Goal: Task Accomplishment & Management: Complete application form

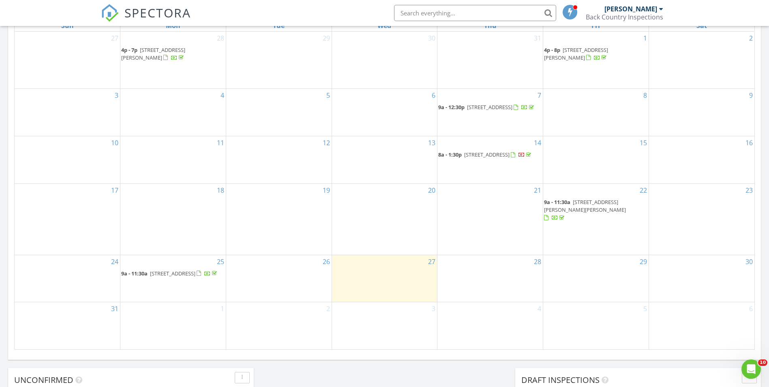
scroll to position [418, 0]
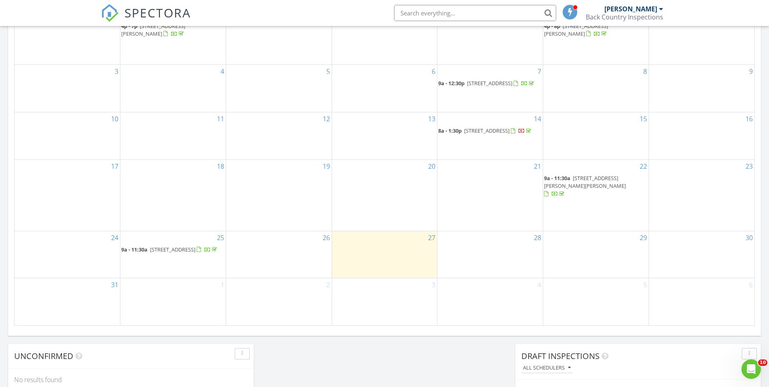
click at [512, 242] on div "28" at bounding box center [489, 254] width 105 height 47
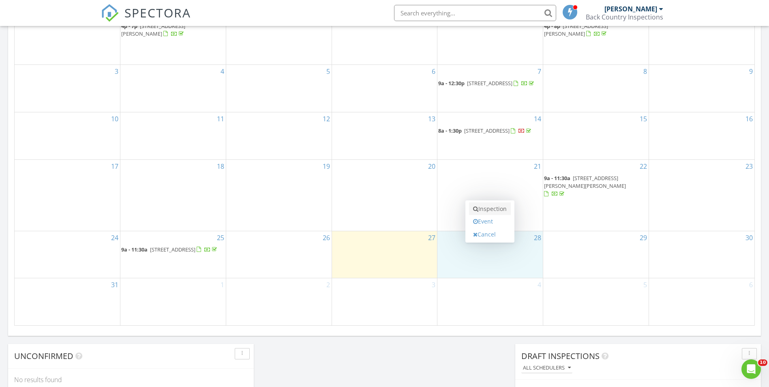
click at [497, 211] on link "Inspection" at bounding box center [490, 208] width 42 height 13
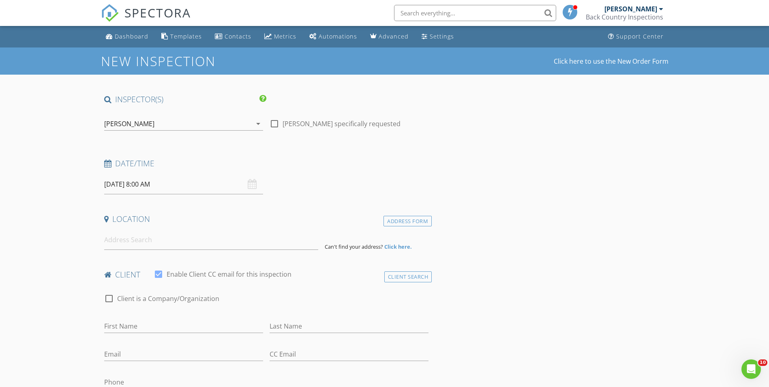
click at [179, 184] on input "08/28/2025 8:00 AM" at bounding box center [183, 184] width 159 height 20
type input "09"
type input "08/28/2025 9:00 AM"
click at [151, 317] on span at bounding box center [151, 319] width 6 height 8
type input "10"
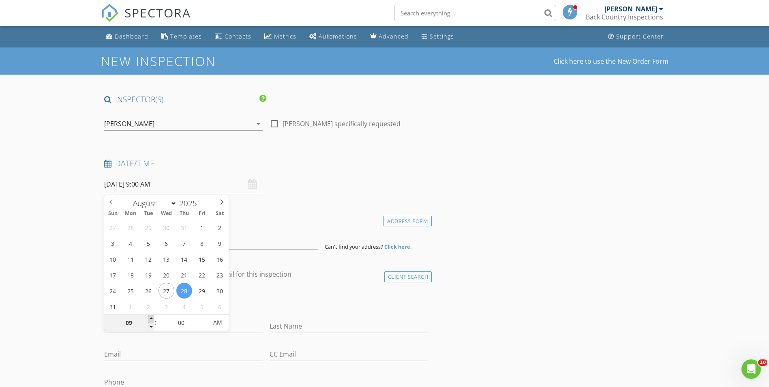
type input "[DATE] 10:00 AM"
click at [151, 317] on span at bounding box center [151, 319] width 6 height 8
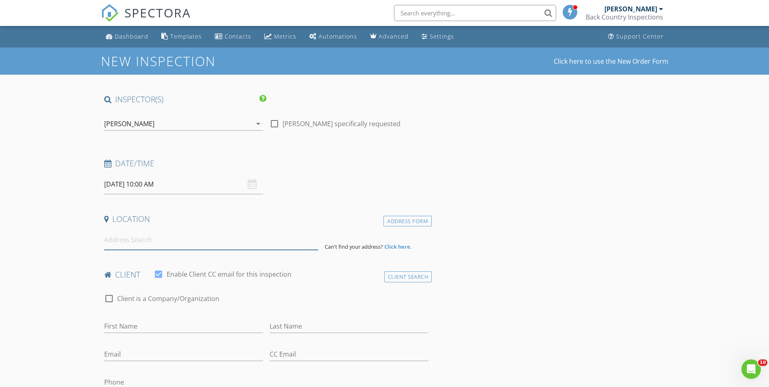
click at [125, 242] on input at bounding box center [211, 240] width 214 height 20
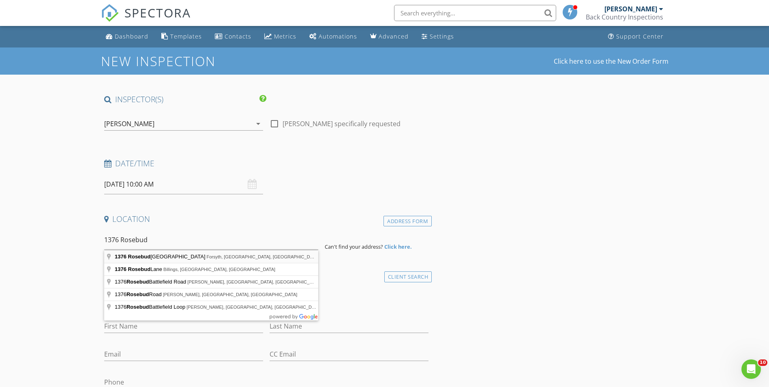
type input "1376 Rosebud Creek Road, Forsyth, MT, USA"
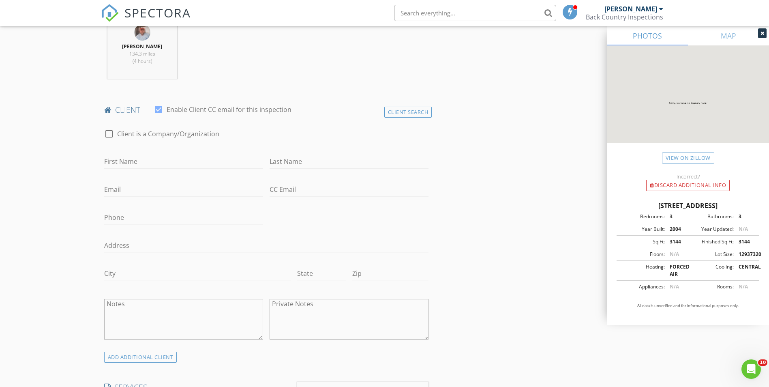
scroll to position [342, 0]
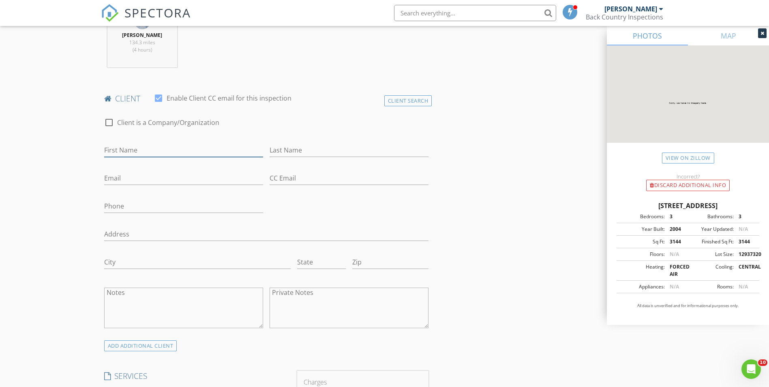
click at [119, 148] on input "First Name" at bounding box center [183, 149] width 159 height 13
type input "[PERSON_NAME]"
click at [301, 154] on input "Last Name" at bounding box center [349, 149] width 159 height 13
type input "[PERSON_NAME]"
click at [117, 185] on input "Email" at bounding box center [183, 177] width 159 height 13
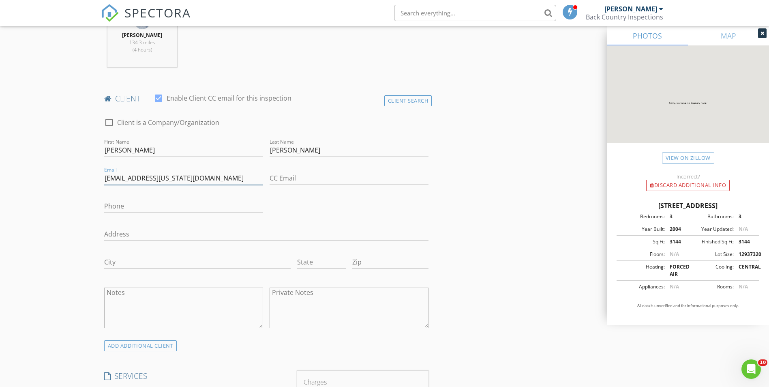
type input "[EMAIL_ADDRESS][US_STATE][DOMAIN_NAME]"
click at [119, 201] on input "Phone" at bounding box center [183, 205] width 159 height 13
type input "0"
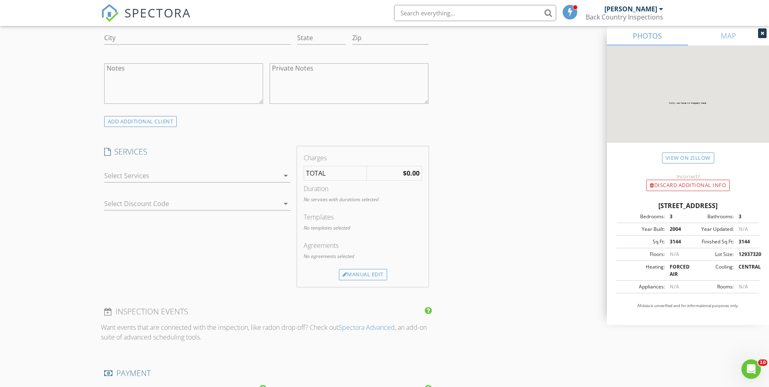
scroll to position [568, 0]
type input "[PHONE_NUMBER]"
click at [285, 173] on icon "arrow_drop_down" at bounding box center [286, 174] width 10 height 10
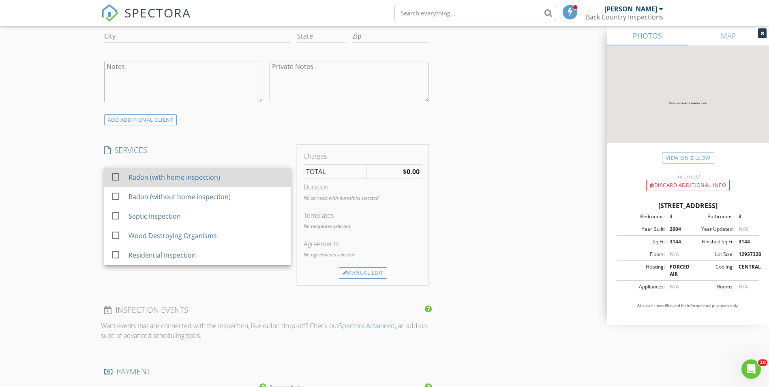
click at [115, 178] on div at bounding box center [116, 177] width 14 height 14
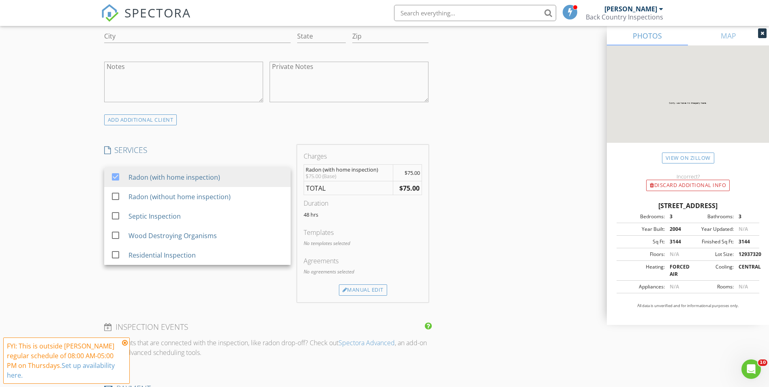
click at [125, 342] on icon at bounding box center [125, 342] width 6 height 6
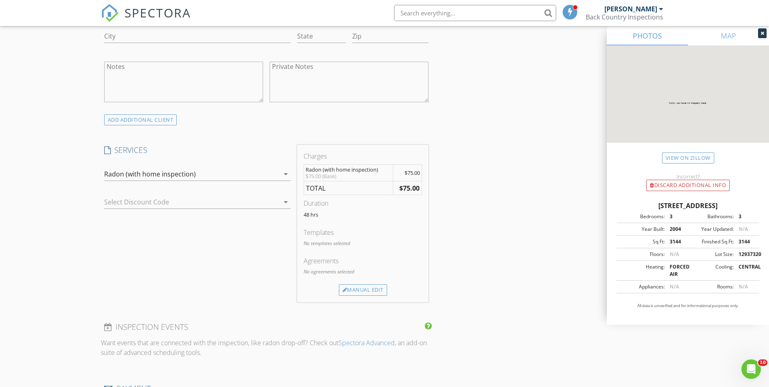
click at [285, 173] on icon "arrow_drop_down" at bounding box center [286, 174] width 10 height 10
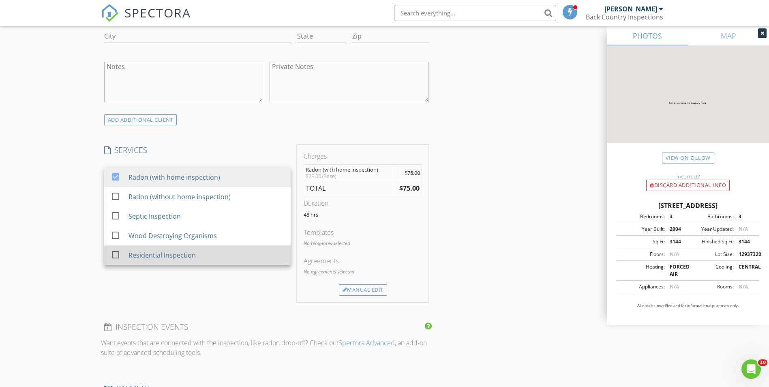
click at [115, 255] on div at bounding box center [116, 255] width 14 height 14
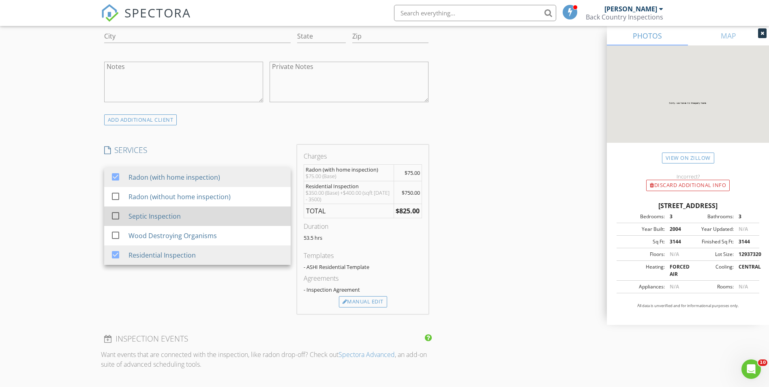
click at [115, 216] on div at bounding box center [116, 216] width 14 height 14
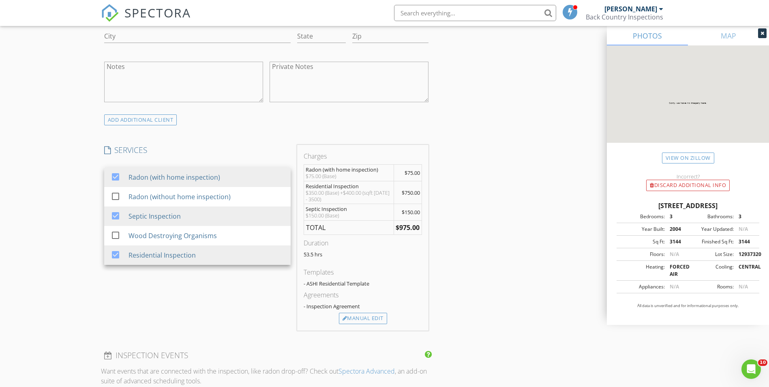
click at [497, 238] on div "INSPECTOR(S) check_box Dawson Powers PRIMARY Dawson Powers arrow_drop_down chec…" at bounding box center [385, 224] width 568 height 1395
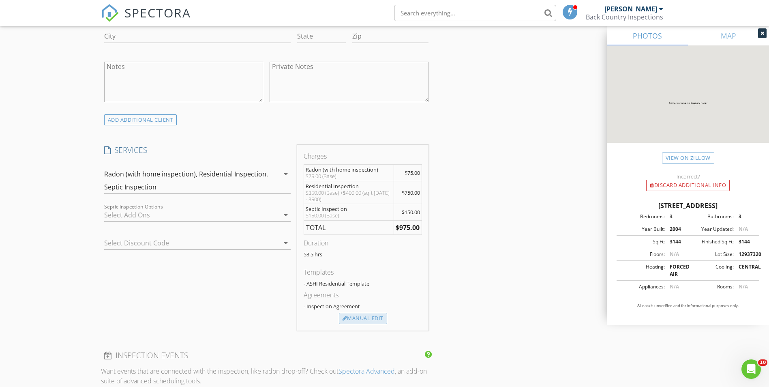
click at [368, 317] on div "Manual Edit" at bounding box center [363, 318] width 48 height 11
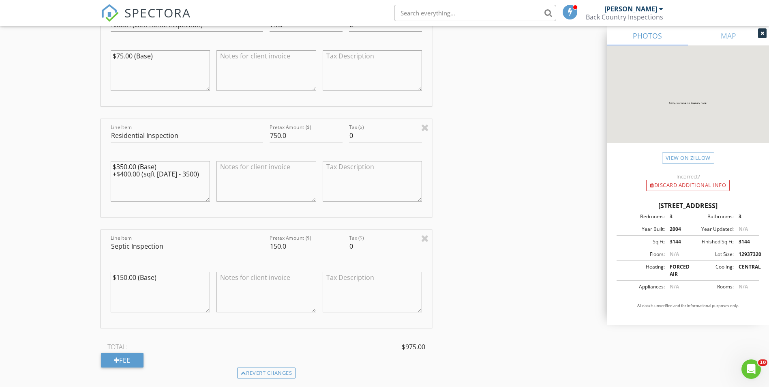
scroll to position [788, 0]
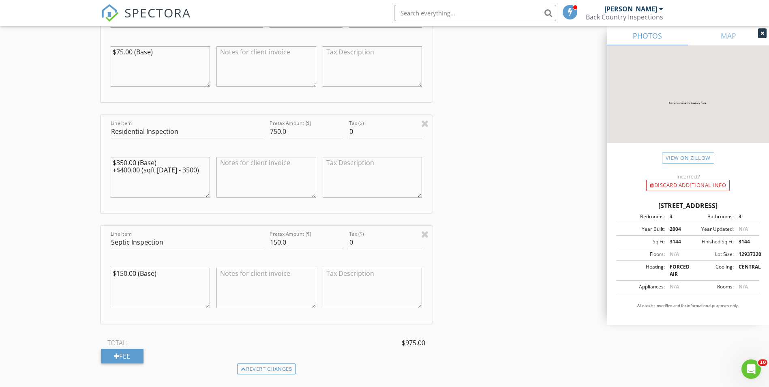
click at [126, 170] on textarea "$350.00 (Base) +$400.00 (sqft 2000 - 3500)" at bounding box center [161, 177] width 100 height 41
type textarea "$350.00 (Base) +$50.00 (sqft [DATE] - 3500)"
click at [276, 131] on input "750.0" at bounding box center [306, 131] width 73 height 13
type input "400.0"
click at [131, 357] on div "Fee" at bounding box center [122, 356] width 43 height 15
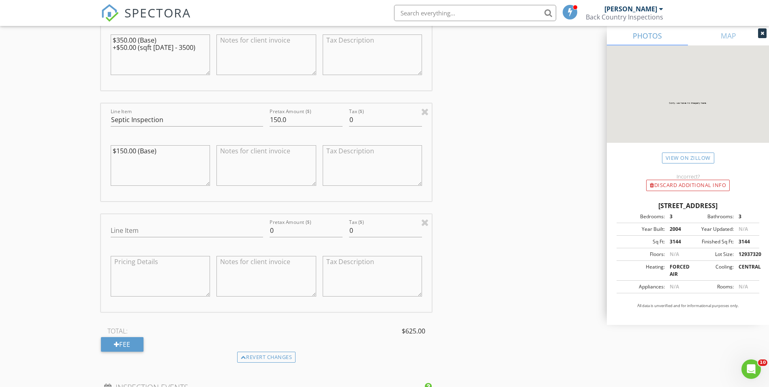
scroll to position [929, 0]
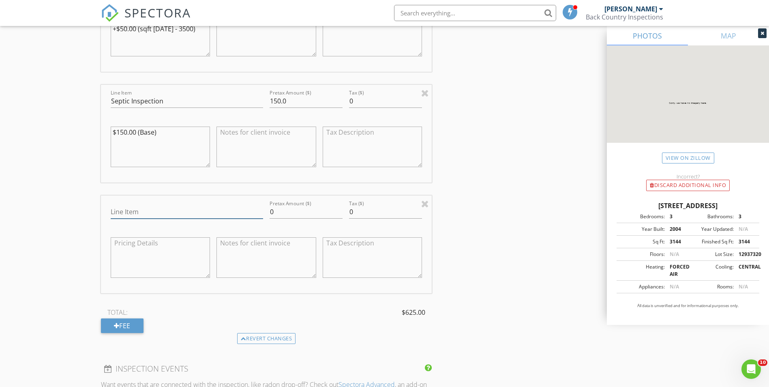
click at [123, 210] on input "Line Item" at bounding box center [187, 211] width 152 height 13
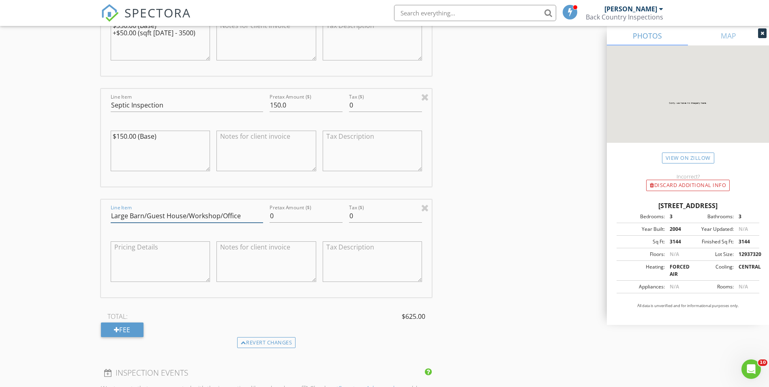
scroll to position [927, 0]
type input "Large Barn/Guest House/Workshop/Office"
click at [134, 247] on textarea at bounding box center [161, 259] width 100 height 41
click at [288, 214] on input "0" at bounding box center [306, 213] width 73 height 13
type input "400"
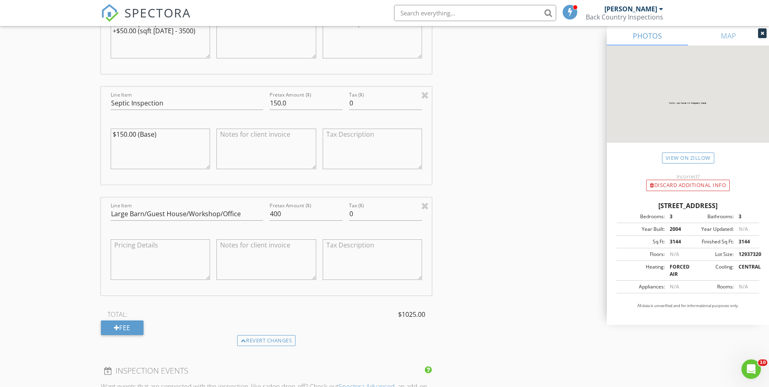
click at [143, 254] on textarea at bounding box center [161, 259] width 100 height 41
type textarea "this is in addition to home inspection"
click at [126, 331] on div "Fee" at bounding box center [122, 327] width 43 height 15
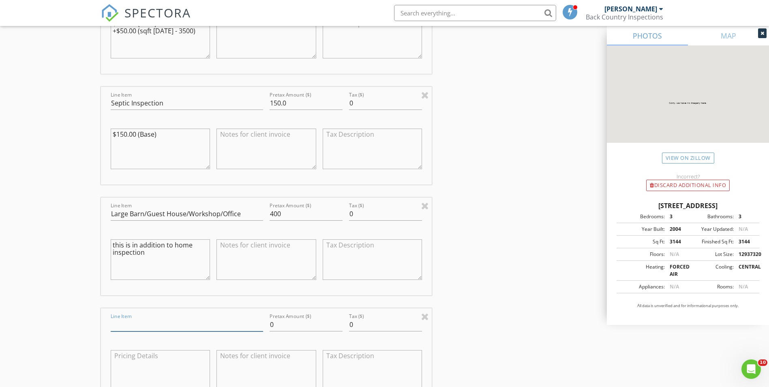
click at [126, 324] on input "Line Item" at bounding box center [187, 324] width 152 height 13
click at [126, 324] on input "Out buildings" at bounding box center [187, 324] width 152 height 13
type input "Out Buildings"
click at [133, 361] on textarea at bounding box center [161, 370] width 100 height 41
type textarea "!"
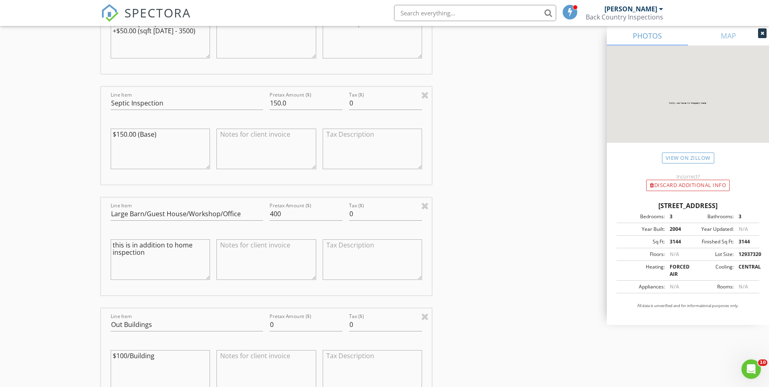
type textarea "$100/Building"
click at [148, 255] on textarea "this is in addition to home inspection" at bounding box center [161, 259] width 100 height 41
type textarea "t"
type textarea "$400 Base"
click at [161, 356] on textarea "$100/Building" at bounding box center [161, 370] width 100 height 41
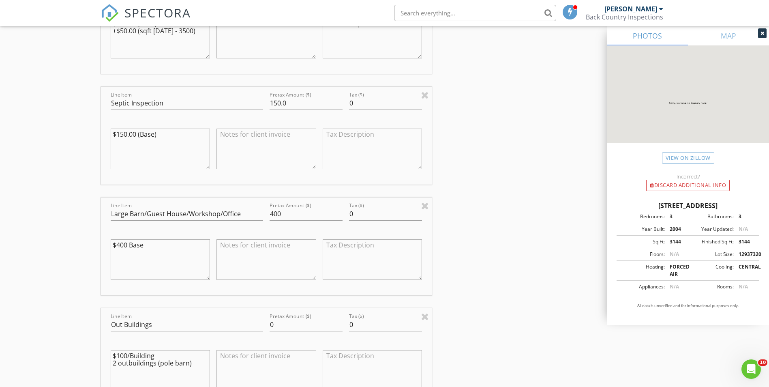
type textarea "$100/Building 2 outbuildings (pole barn)"
click at [128, 324] on input "Out Buildings" at bounding box center [187, 324] width 152 height 13
type input "Outbuildings"
click at [278, 324] on input "0" at bounding box center [306, 324] width 73 height 13
type input "0"
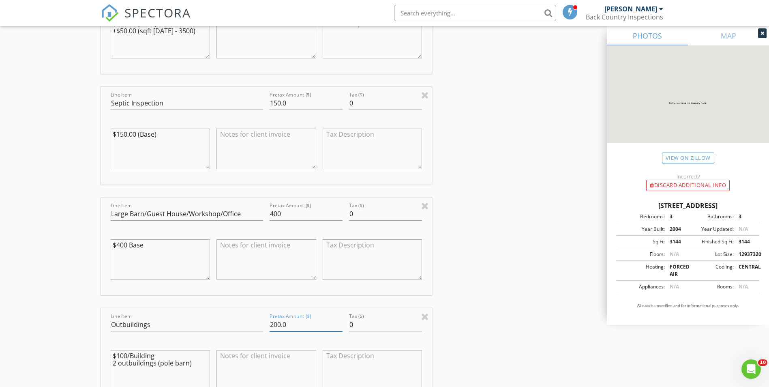
type input "200.0"
click at [285, 215] on input "400" at bounding box center [306, 213] width 73 height 13
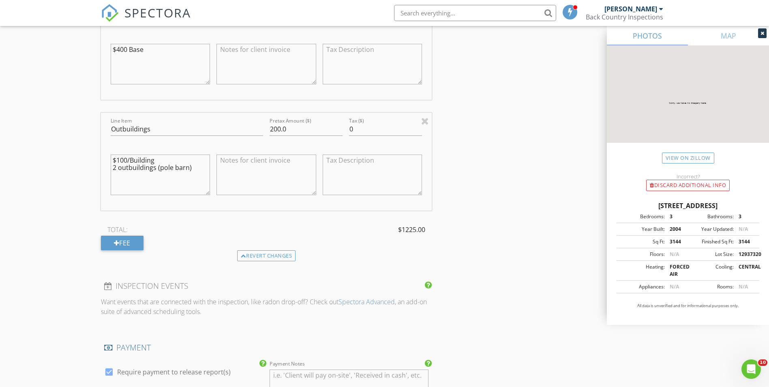
scroll to position [1125, 0]
type input "400.0"
click at [122, 241] on div "Fee" at bounding box center [122, 240] width 43 height 15
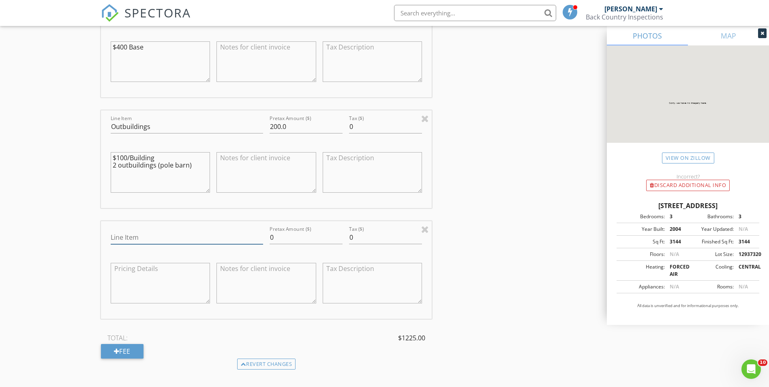
click at [122, 238] on input "Line Item" at bounding box center [187, 237] width 152 height 13
type input "Milage"
click at [128, 278] on textarea at bounding box center [161, 283] width 100 height 41
click at [180, 270] on textarea "Mialage from Sheridan to address" at bounding box center [161, 283] width 100 height 41
click at [139, 277] on textarea "Mialage from Sheridan Wy to address" at bounding box center [161, 283] width 100 height 41
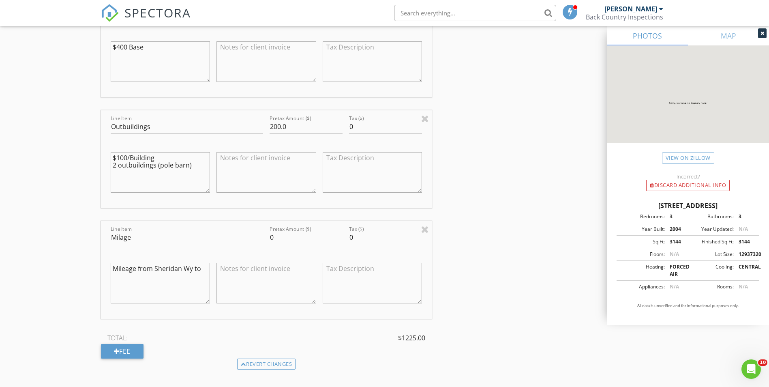
click at [201, 272] on textarea "Mileage from Sheridan Wy to" at bounding box center [161, 283] width 100 height 41
click at [141, 276] on textarea "Mileage from Sheridan Wy to property. $1.50/mile" at bounding box center [161, 283] width 100 height 41
click at [146, 290] on textarea "Mileage from Sheridan Wy to property and back to Sheridan WY. $1.50/mile" at bounding box center [161, 283] width 100 height 41
type textarea "Mileage from Sheridan Wy to property and back to Sheridan WY. $1.50/mile 121 mi…"
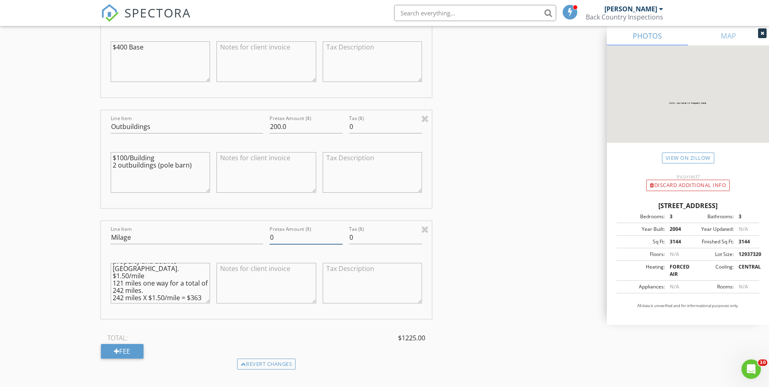
click at [287, 239] on input "0" at bounding box center [306, 237] width 73 height 13
click at [144, 238] on input "Milage" at bounding box center [187, 237] width 152 height 13
type input "Milage $1.5/Mile"
click at [285, 237] on input "0" at bounding box center [306, 237] width 73 height 13
type input "0"
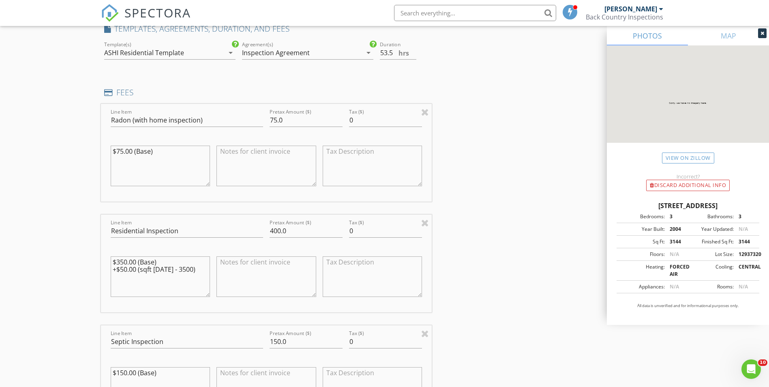
scroll to position [677, 0]
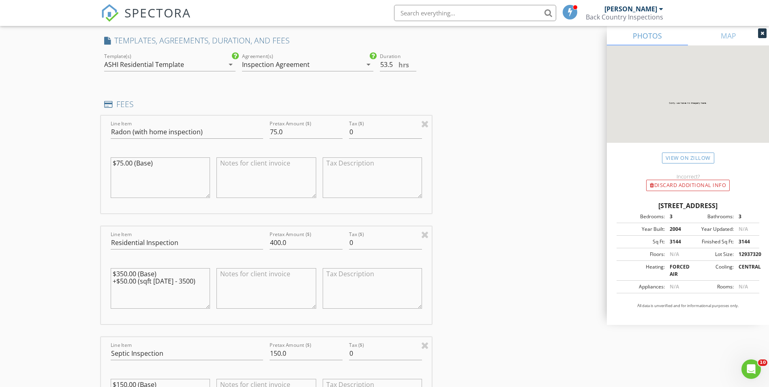
type input "363.0"
click at [413, 66] on input "53" at bounding box center [398, 64] width 36 height 13
click at [413, 66] on input "39.5" at bounding box center [398, 64] width 36 height 13
click at [413, 66] on input "11" at bounding box center [398, 64] width 36 height 13
click at [413, 66] on input "10.5" at bounding box center [398, 64] width 36 height 13
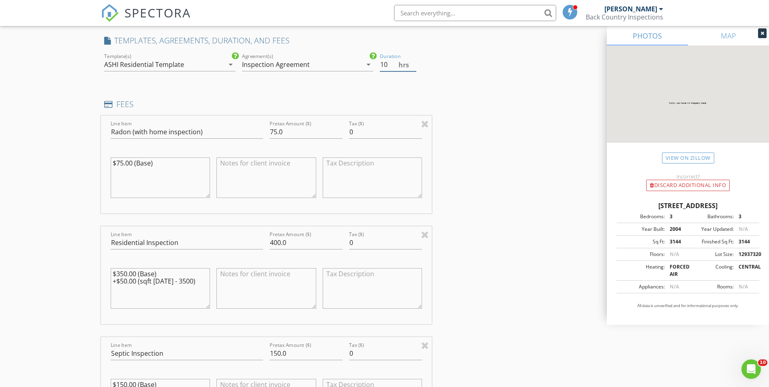
click at [413, 66] on input "10" at bounding box center [398, 64] width 36 height 13
click at [413, 66] on input "9.5" at bounding box center [398, 64] width 36 height 13
click at [413, 66] on input "9" at bounding box center [398, 64] width 36 height 13
click at [413, 66] on input "8.5" at bounding box center [398, 64] width 36 height 13
type input "8"
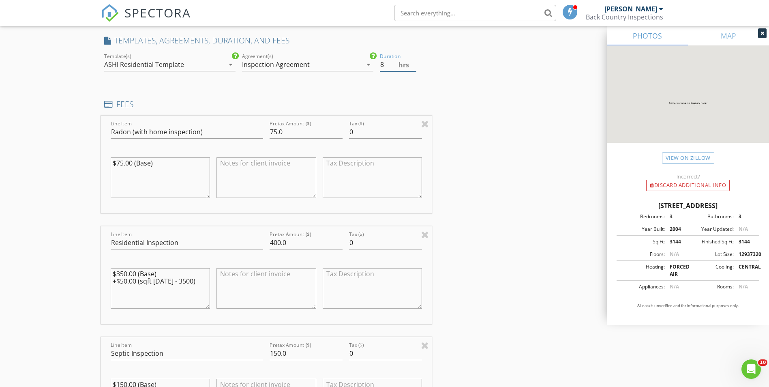
click at [413, 66] on input "8" at bounding box center [398, 64] width 36 height 13
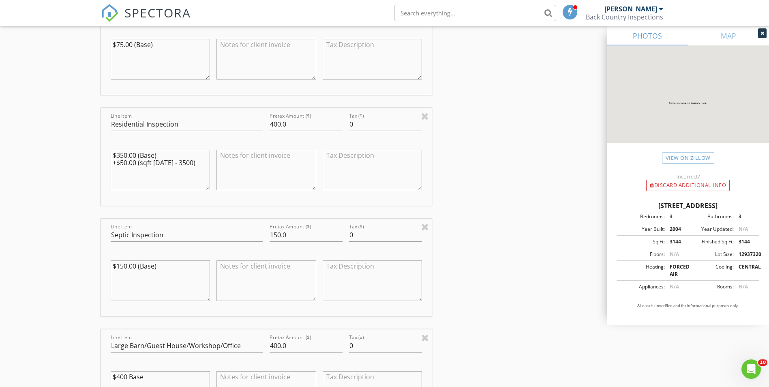
scroll to position [883, 0]
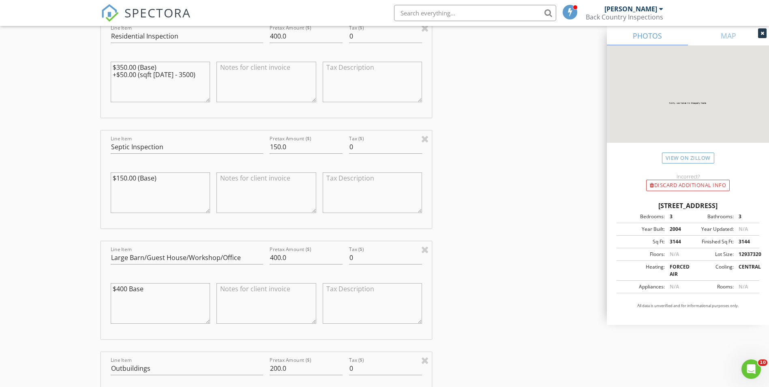
drag, startPoint x: 766, startPoint y: 181, endPoint x: 773, endPoint y: 203, distance: 23.3
click at [769, 203] on html "SPECTORA Dawson Powers Back Country Inspections Role: Inspector Change Role Das…" at bounding box center [384, 169] width 769 height 2105
click at [572, 189] on div "INSPECTOR(S) check_box Dawson Powers PRIMARY Dawson Powers arrow_drop_down chec…" at bounding box center [385, 207] width 568 height 1992
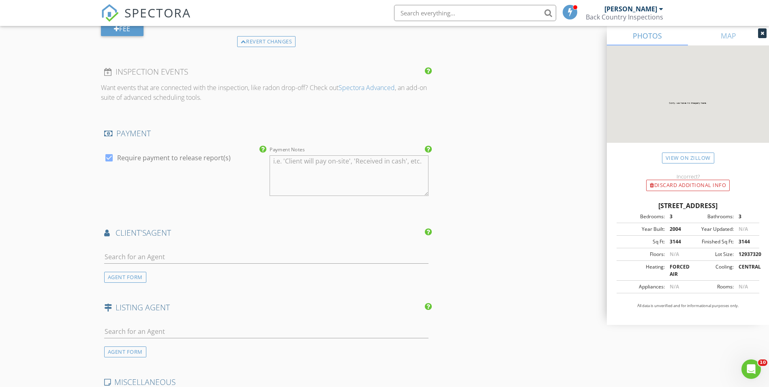
scroll to position [1454, 0]
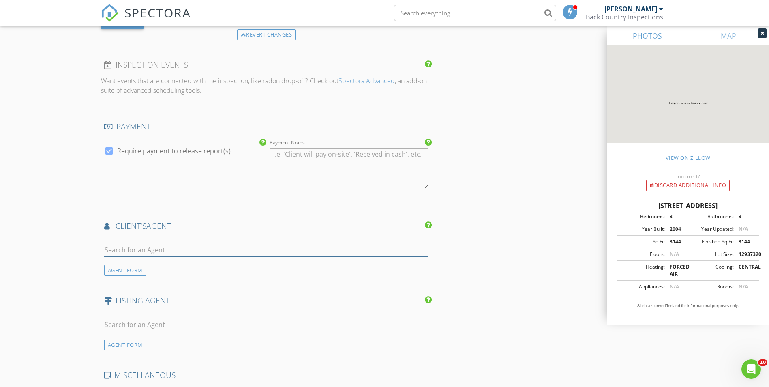
click at [122, 250] on input "text" at bounding box center [266, 249] width 325 height 13
type input "[PERSON_NAME]"
click at [143, 267] on div "[PERSON_NAME]. Clair" at bounding box center [160, 264] width 67 height 10
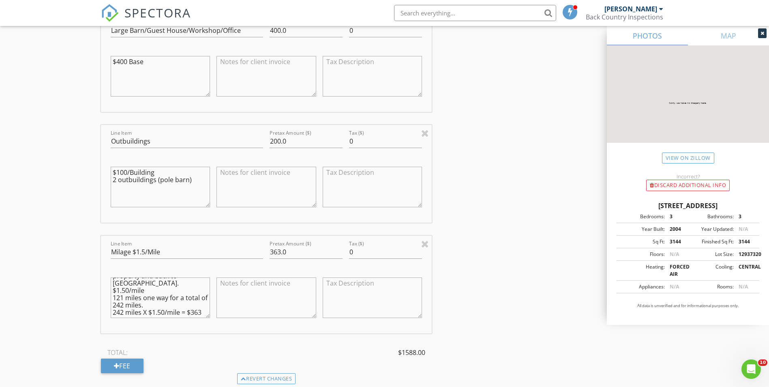
scroll to position [1123, 0]
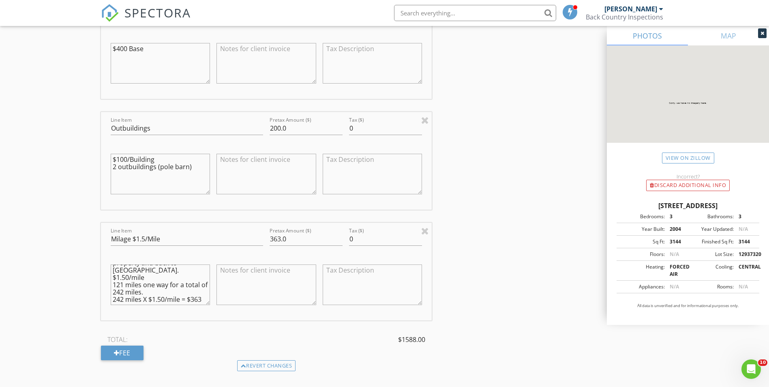
click at [188, 167] on textarea "$100/Building 2 outbuildings (pole barn)" at bounding box center [161, 174] width 100 height 41
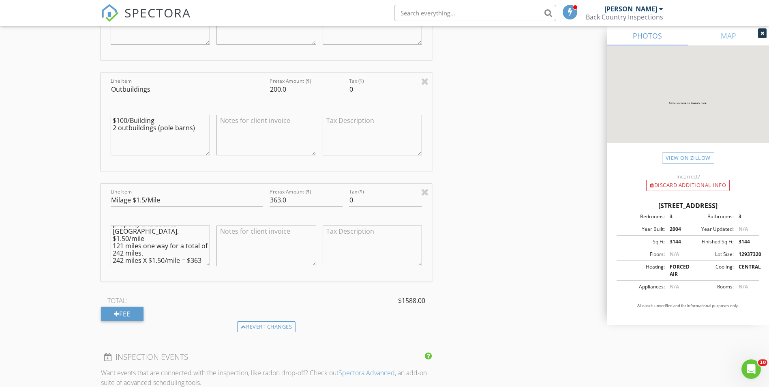
scroll to position [1167, 0]
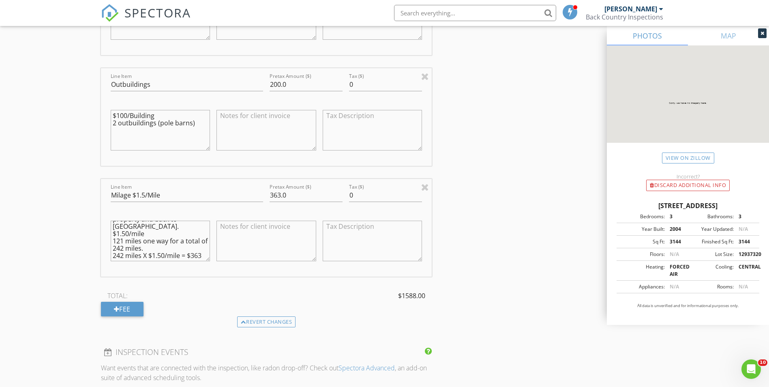
type textarea "$100/Building 2 outbuildings (pole barns)"
click at [174, 199] on input "Milage $1.5/Mile" at bounding box center [187, 194] width 152 height 13
type input "Milage $1.5/Mile For Home Inspection"
click at [120, 307] on div "Fee" at bounding box center [122, 309] width 43 height 15
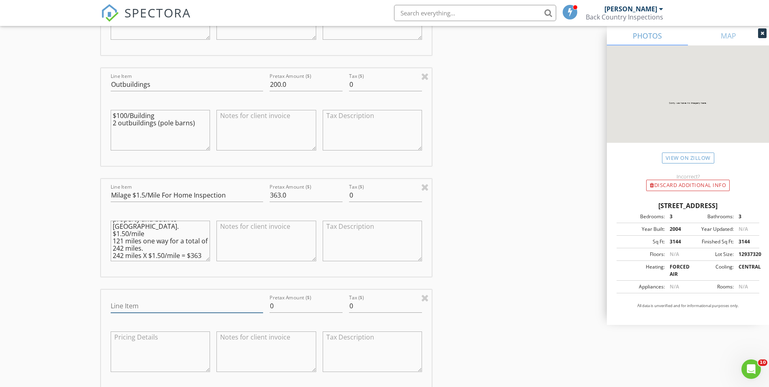
click at [120, 303] on input "Line Item" at bounding box center [187, 305] width 152 height 13
type input "Milage $1.50/mile For Radon Pick-up"
drag, startPoint x: 113, startPoint y: 226, endPoint x: 162, endPoint y: 257, distance: 57.9
click at [162, 257] on textarea "Mileage from Sheridan Wy to property and back to Sheridan WY. $1.50/mile 121 mi…" at bounding box center [161, 241] width 100 height 41
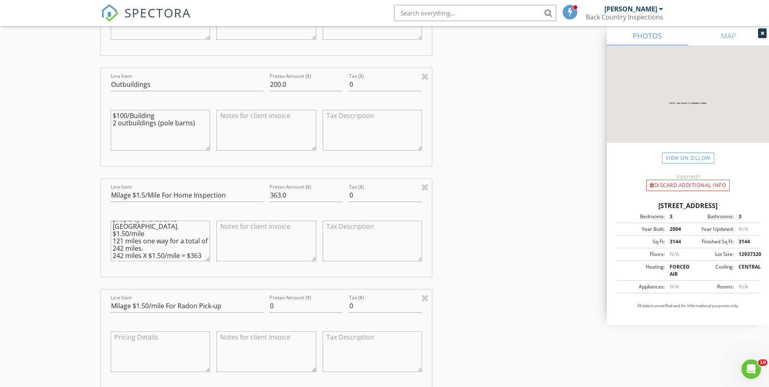
click at [127, 343] on textarea at bounding box center [161, 351] width 100 height 41
paste textarea "Mileage from Sheridan Wy to property and back to Sheridan WY. $1.50/mile 121 mi…"
type textarea "Mileage from Sheridan Wy to property and back to Sheridan WY. $1.50/mile 121 mi…"
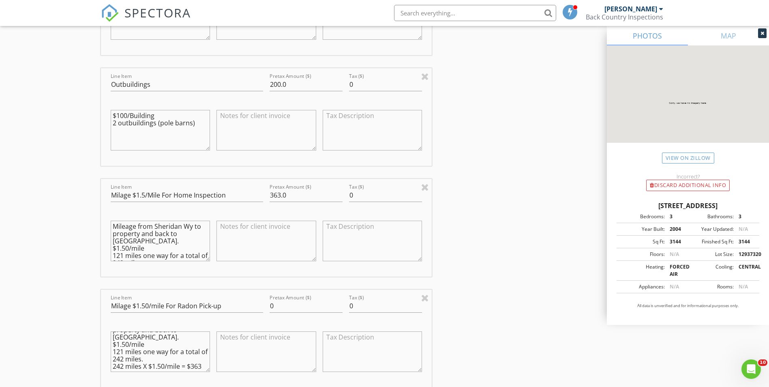
click at [150, 243] on textarea "Mileage from Sheridan Wy to property and back to Sheridan WY. $1.50/mile 121 mi…" at bounding box center [161, 241] width 100 height 41
type textarea "Mileage from Sheridan Wy to property and back to [GEOGRAPHIC_DATA] (round trip)…"
click at [150, 350] on textarea "Mileage from Sheridan Wy to property and back to Sheridan WY. $1.50/mile 121 mi…" at bounding box center [161, 351] width 100 height 41
type textarea "Mileage from Sheridan Wy to property and back to [GEOGRAPHIC_DATA] (round trip)…"
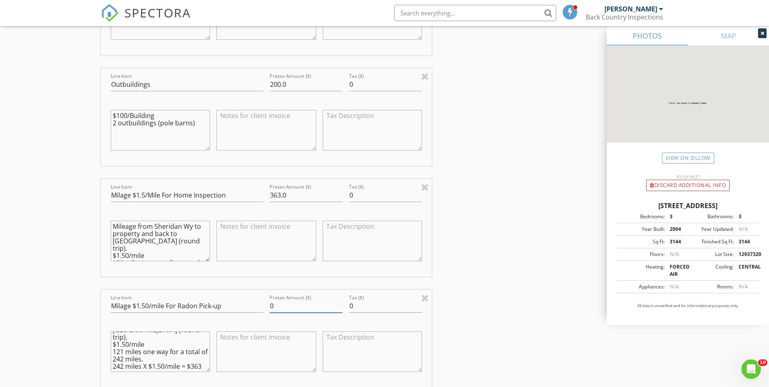
click at [276, 306] on input "0" at bounding box center [306, 305] width 73 height 13
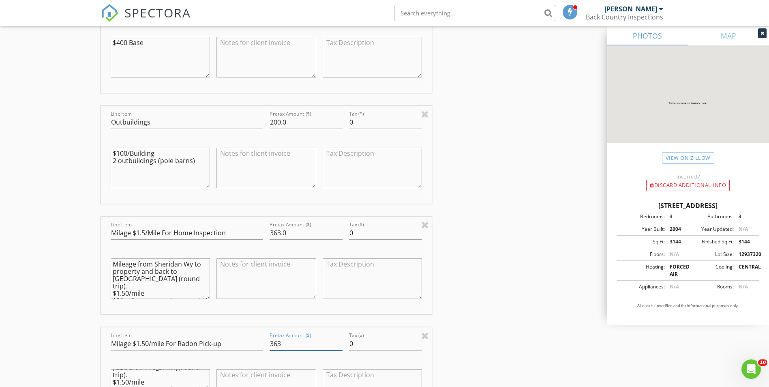
scroll to position [1108, 0]
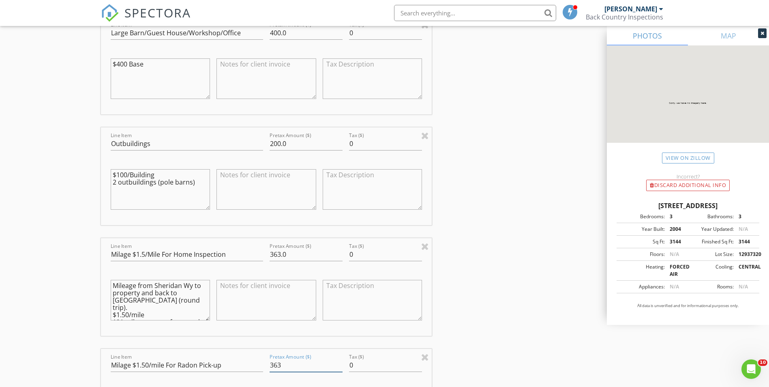
type input "363"
click at [195, 183] on textarea "$100/Building 2 outbuildings (pole barns)" at bounding box center [161, 189] width 100 height 41
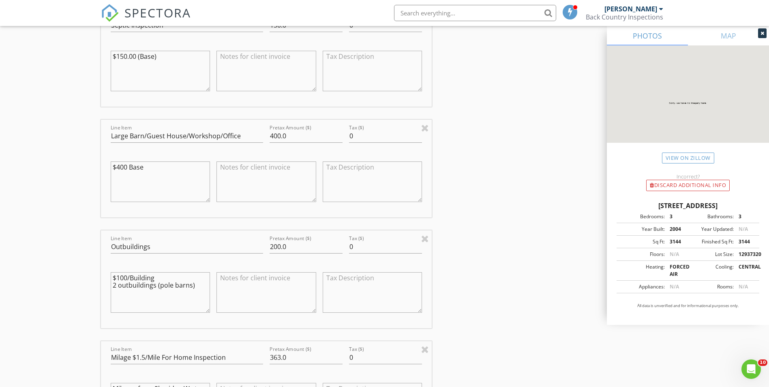
scroll to position [1040, 0]
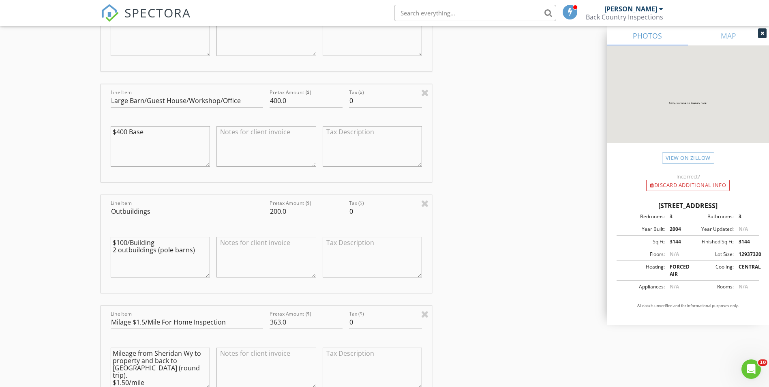
click at [248, 246] on textarea at bounding box center [266, 257] width 100 height 41
click at [257, 250] on textarea "This is an estimate on the outbuildings subject to change on how many out build…" at bounding box center [266, 257] width 100 height 41
drag, startPoint x: 218, startPoint y: 241, endPoint x: 290, endPoint y: 272, distance: 77.9
click at [290, 272] on textarea "This is an estimate on the outbuildings this is subject to change on how many o…" at bounding box center [266, 257] width 100 height 41
click at [272, 263] on textarea "This is an estimate on the outbuildings this is subject to change on how many o…" at bounding box center [266, 257] width 100 height 41
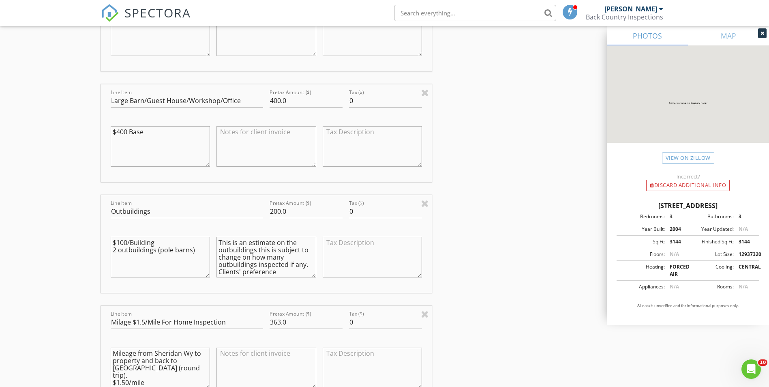
drag, startPoint x: 218, startPoint y: 242, endPoint x: 282, endPoint y: 273, distance: 70.9
click at [282, 273] on textarea "This is an estimate on the outbuildings this is subject to change on how many o…" at bounding box center [266, 257] width 100 height 41
click at [242, 251] on textarea "This is an estimate on the outbuildings this is subject to change on how many o…" at bounding box center [266, 257] width 100 height 41
drag, startPoint x: 220, startPoint y: 241, endPoint x: 282, endPoint y: 278, distance: 71.8
click at [282, 278] on div "This is an estimate on the outbuildings this is subject to change on how many o…" at bounding box center [266, 257] width 100 height 49
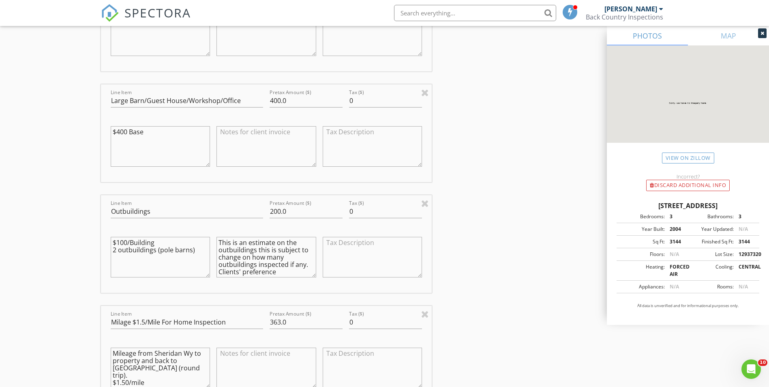
type textarea "This is an estimate on the outbuildings this is subject to change on how many o…"
drag, startPoint x: 282, startPoint y: 278, endPoint x: 481, endPoint y: 205, distance: 212.0
click at [481, 205] on div "INSPECTOR(S) check_box Dawson Powers PRIMARY Dawson Powers arrow_drop_down chec…" at bounding box center [385, 225] width 568 height 2343
drag, startPoint x: 218, startPoint y: 244, endPoint x: 273, endPoint y: 272, distance: 61.5
click at [273, 272] on textarea "This is an estimate on the outbuildings this is subject to change on how many o…" at bounding box center [266, 257] width 100 height 41
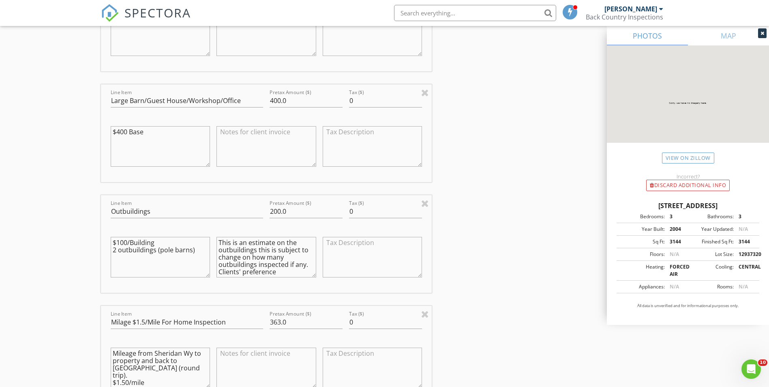
click at [467, 173] on div "INSPECTOR(S) check_box Dawson Powers PRIMARY Dawson Powers arrow_drop_down chec…" at bounding box center [385, 225] width 568 height 2343
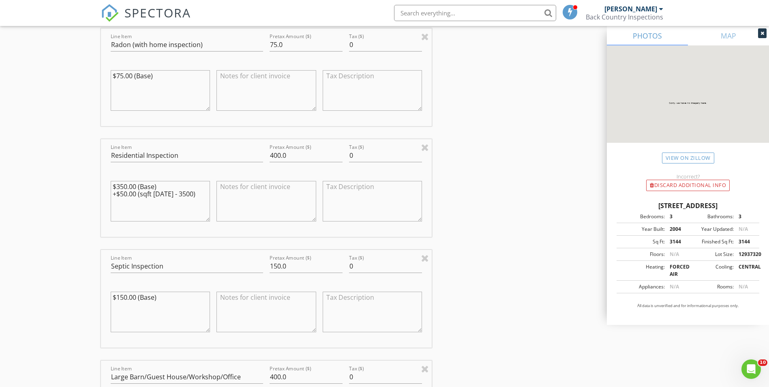
scroll to position [669, 0]
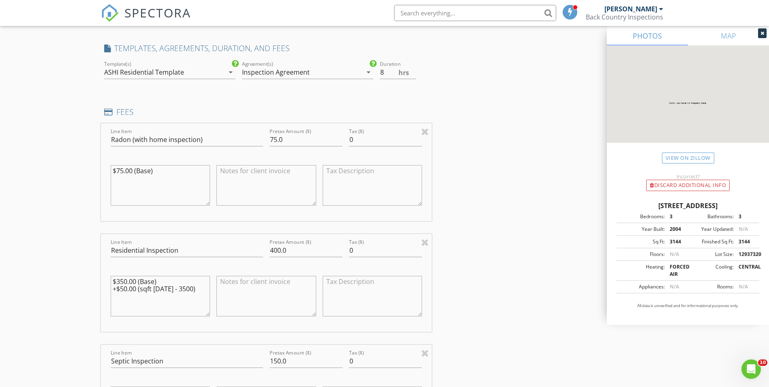
click at [236, 176] on textarea at bounding box center [266, 185] width 100 height 41
paste textarea "This is an estimate on the outbuildings this is subject to change on how many o…"
click at [256, 178] on textarea "This is an estimate on the outbuildings this is subject to change on how many o…" at bounding box center [266, 185] width 100 height 41
click at [257, 178] on textarea "This is an estimate on the Radon Test. this is subject to change on how many ou…" at bounding box center [266, 185] width 100 height 41
drag, startPoint x: 251, startPoint y: 184, endPoint x: 266, endPoint y: 190, distance: 16.0
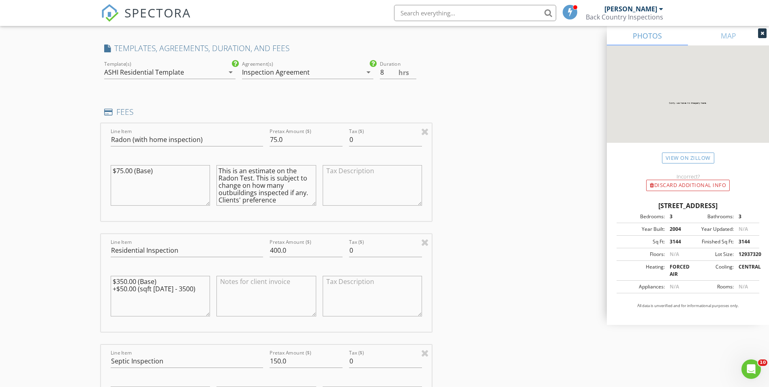
drag, startPoint x: 266, startPoint y: 190, endPoint x: 256, endPoint y: 184, distance: 12.0
click at [256, 184] on textarea "This is an estimate on the Radon Test. This is subject to change on how many ou…" at bounding box center [266, 185] width 100 height 41
click at [304, 191] on textarea "This is an estimate on the Radon Test. This is subject to change on how many ou…" at bounding box center [266, 185] width 100 height 41
click at [303, 185] on textarea "This is an estimate on the Radon Test. This is subject to change. Clients' pref…" at bounding box center [266, 185] width 100 height 41
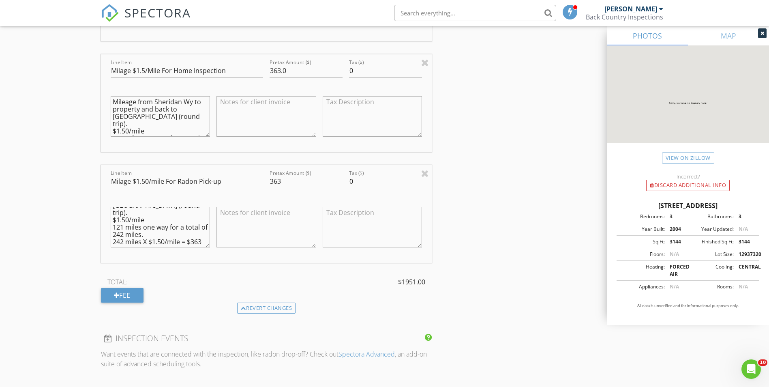
scroll to position [1294, 0]
type textarea "This is an estimate on the Radon Test. This is subject to change. Clients' pref…"
click at [265, 219] on textarea at bounding box center [266, 224] width 100 height 41
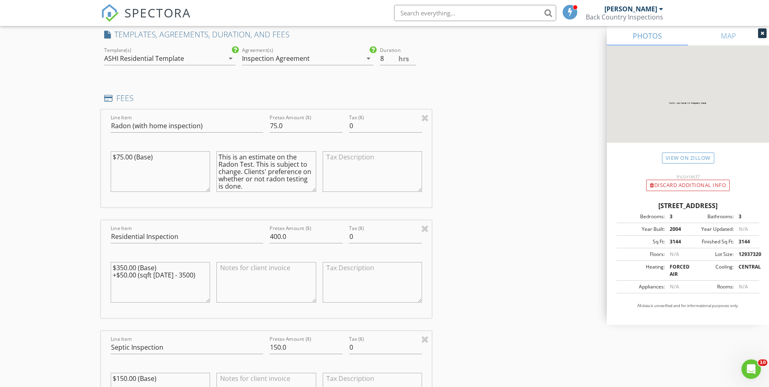
scroll to position [718, 0]
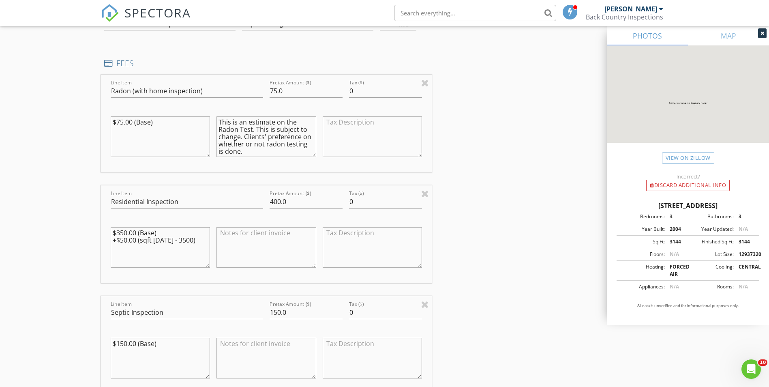
drag, startPoint x: 255, startPoint y: 128, endPoint x: 315, endPoint y: 151, distance: 64.0
click at [315, 151] on textarea "This is an estimate on the Radon Test. This is subject to change. Clients' pref…" at bounding box center [266, 136] width 100 height 41
click at [282, 136] on textarea "This is an estimate on the Radon Test. This is subject to change. Clients' pref…" at bounding box center [266, 136] width 100 height 41
drag, startPoint x: 255, startPoint y: 129, endPoint x: 295, endPoint y: 158, distance: 48.5
click at [295, 158] on div "This is an estimate on the Radon Test. This is subject to change. Clients' pref…" at bounding box center [266, 136] width 100 height 49
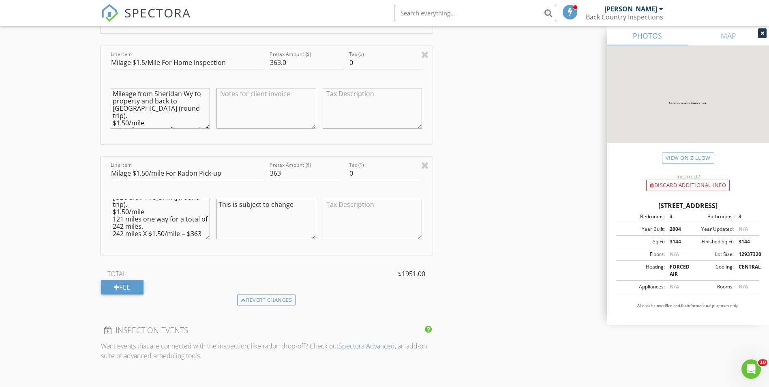
scroll to position [1327, 0]
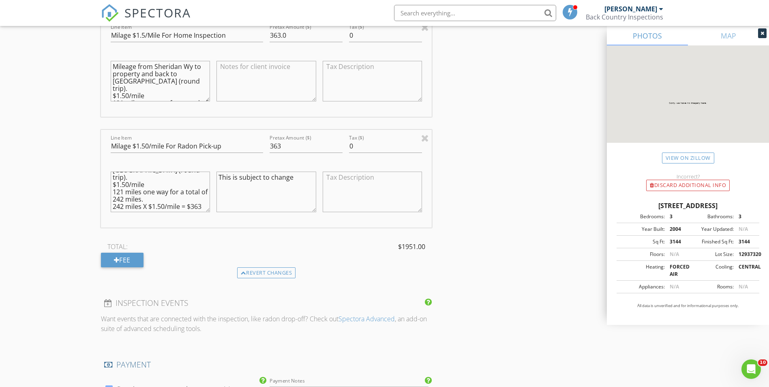
click at [293, 181] on textarea "This is subject to change" at bounding box center [266, 191] width 100 height 41
type textarea "T"
paste textarea "This is subject to change. Clients' preference on whether or not radon testing …"
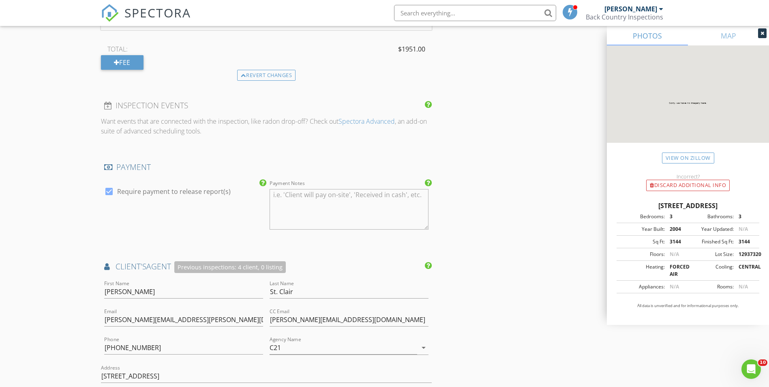
scroll to position [1532, 0]
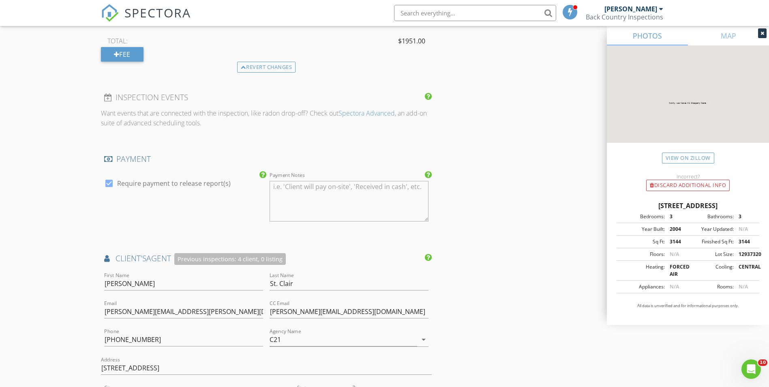
type textarea "This is subject to change. Clients' preference on whether or not radon testing …"
click at [109, 184] on div at bounding box center [109, 183] width 14 height 14
checkbox input "false"
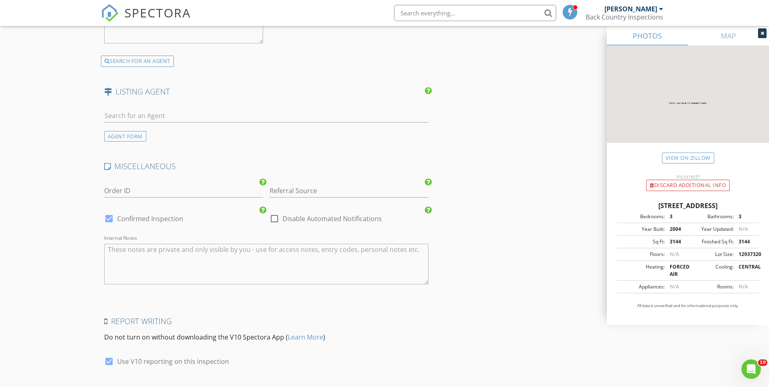
scroll to position [2070, 0]
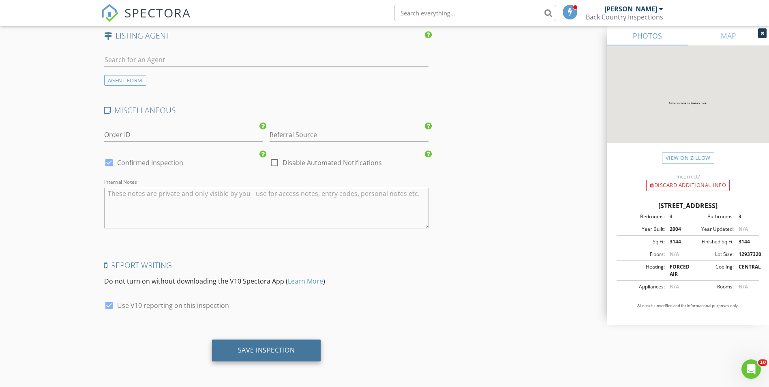
click at [289, 352] on div "Save Inspection" at bounding box center [266, 350] width 57 height 8
